Goal: Book appointment/travel/reservation

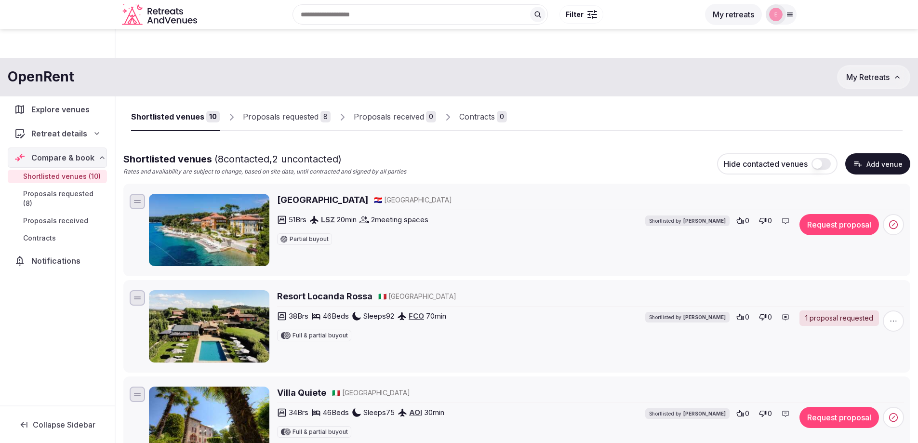
scroll to position [319, 0]
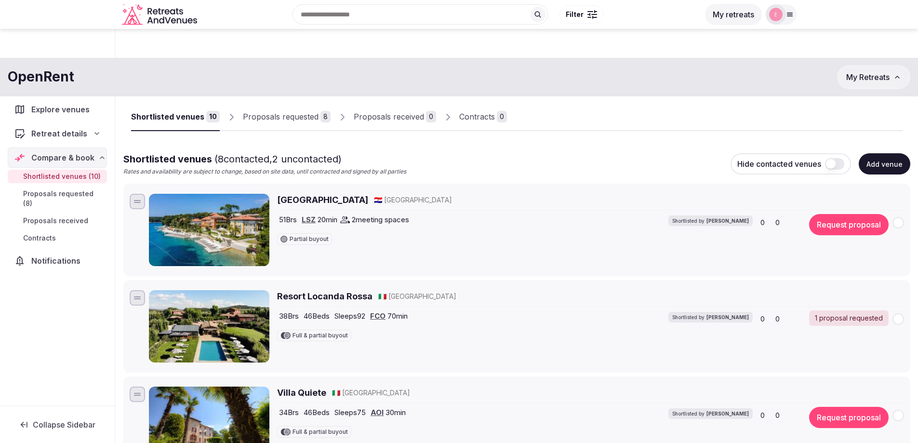
scroll to position [319, 0]
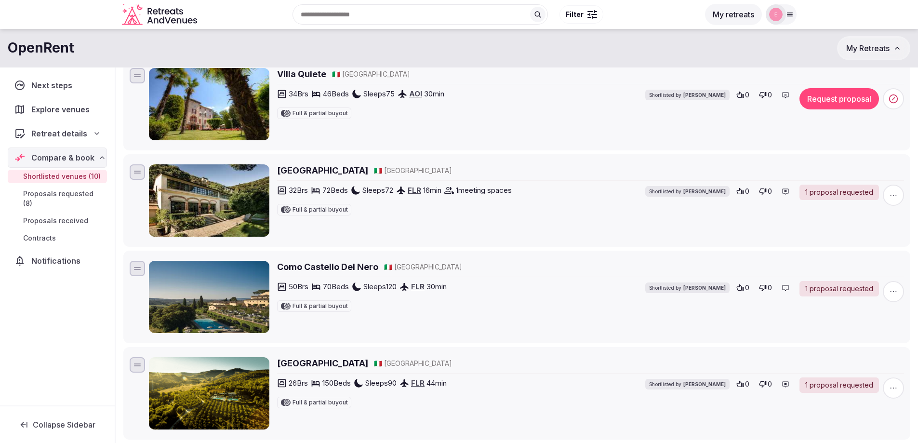
click at [327, 168] on h2 "[GEOGRAPHIC_DATA]" at bounding box center [322, 170] width 91 height 12
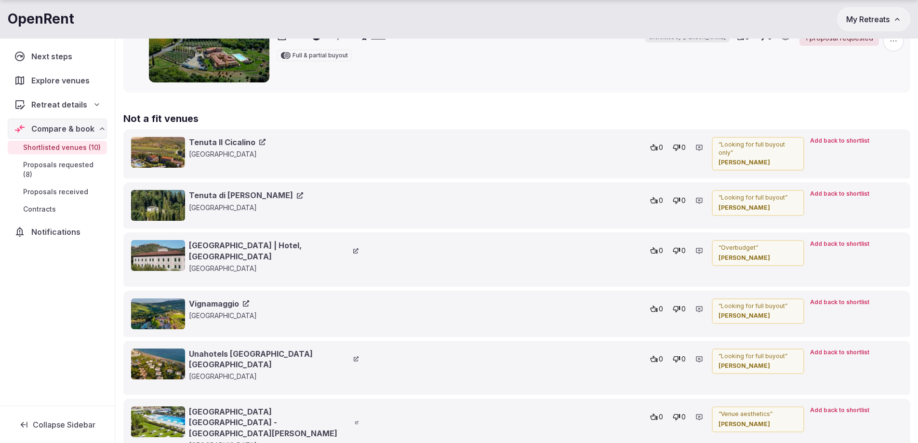
scroll to position [1090, 0]
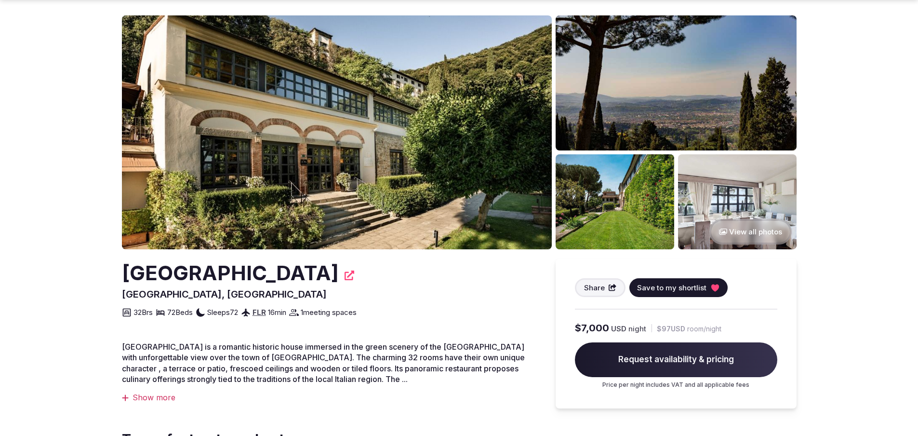
scroll to position [48, 0]
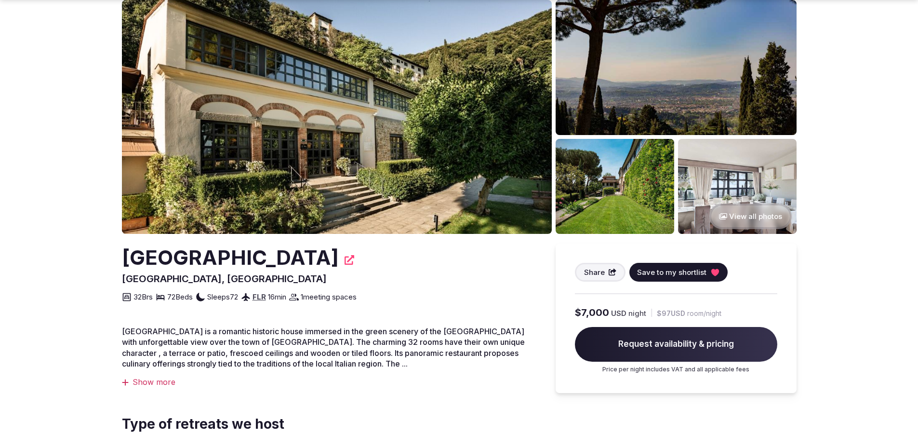
click at [316, 208] on img at bounding box center [337, 117] width 430 height 234
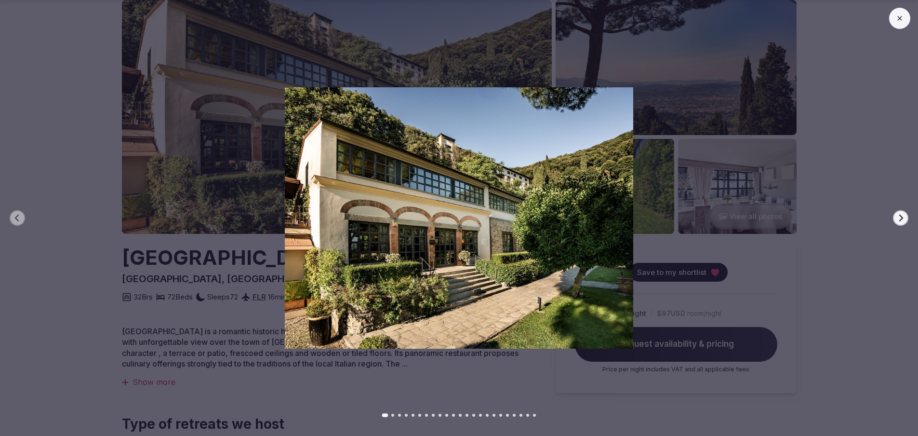
click at [898, 217] on icon "button" at bounding box center [901, 218] width 8 height 8
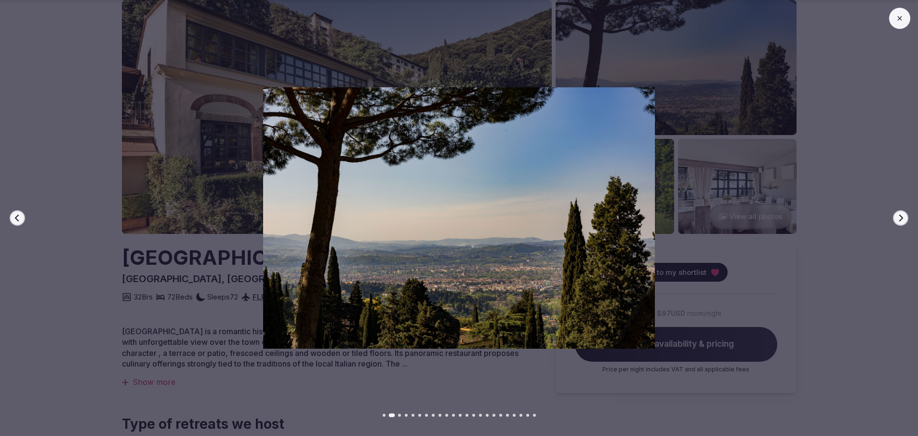
click at [898, 217] on icon "button" at bounding box center [901, 218] width 8 height 8
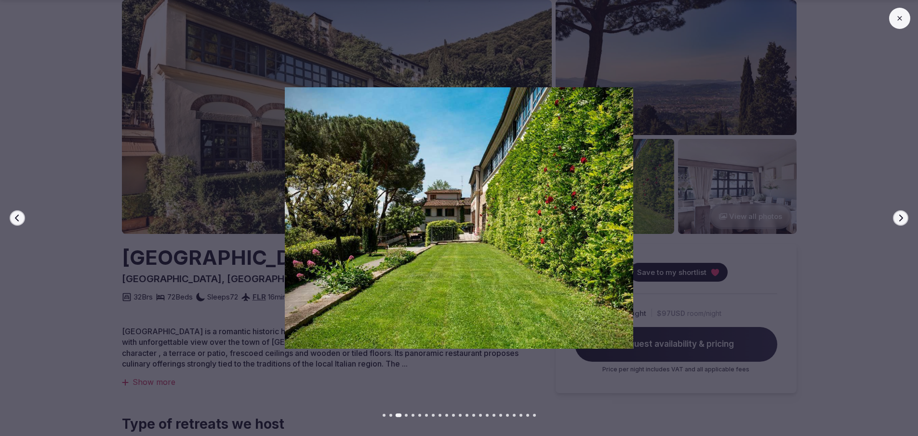
drag, startPoint x: 905, startPoint y: 20, endPoint x: 828, endPoint y: 4, distance: 79.1
click at [905, 19] on button at bounding box center [900, 18] width 21 height 21
